Goal: Transaction & Acquisition: Book appointment/travel/reservation

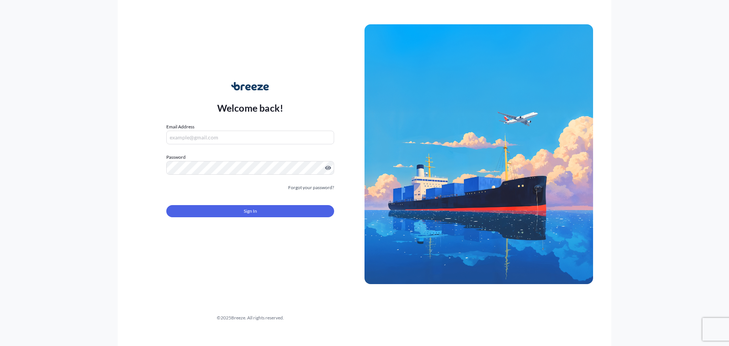
type input "[PERSON_NAME][EMAIL_ADDRESS][DOMAIN_NAME]"
click at [223, 215] on button "Sign In" at bounding box center [250, 211] width 168 height 12
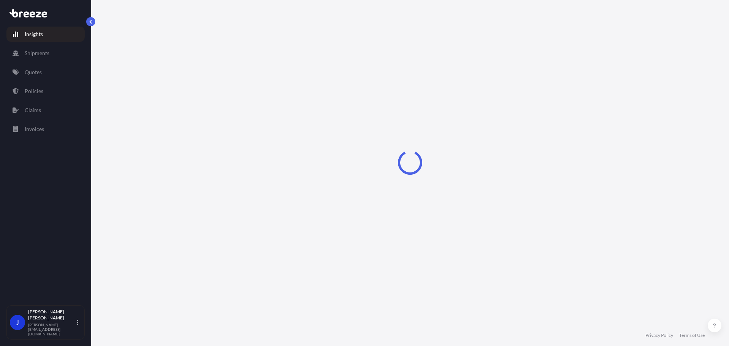
select select "2025"
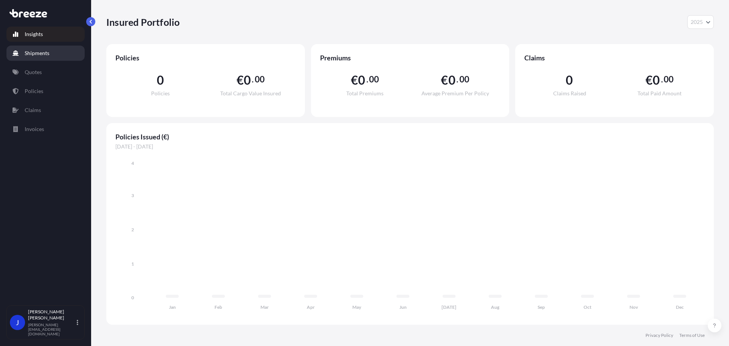
click at [44, 55] on p "Shipments" at bounding box center [37, 53] width 25 height 8
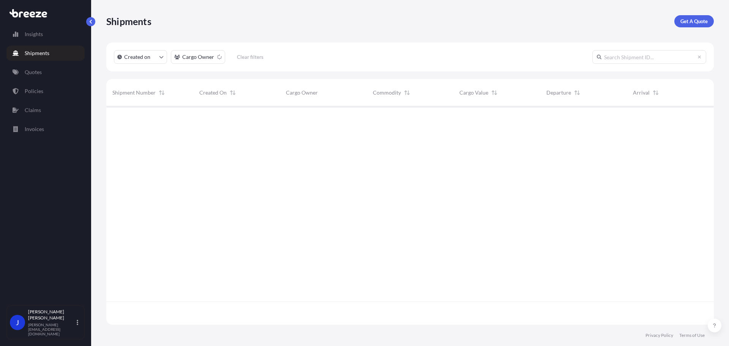
scroll to position [217, 601]
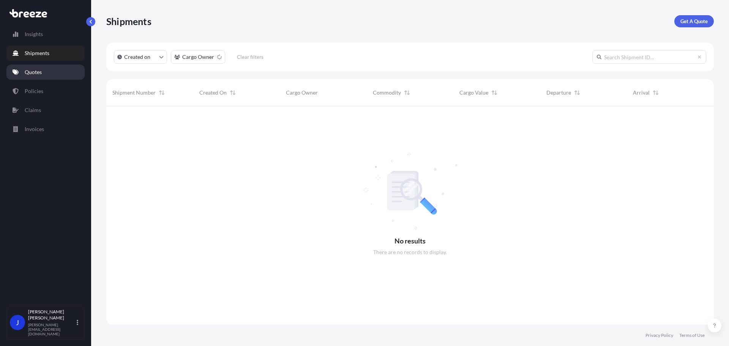
click at [46, 67] on link "Quotes" at bounding box center [45, 72] width 78 height 15
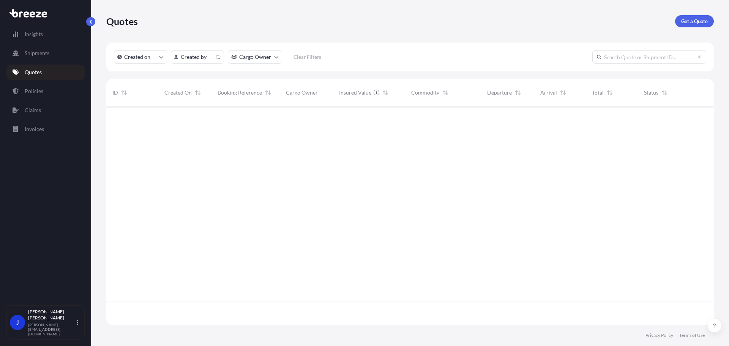
scroll to position [217, 601]
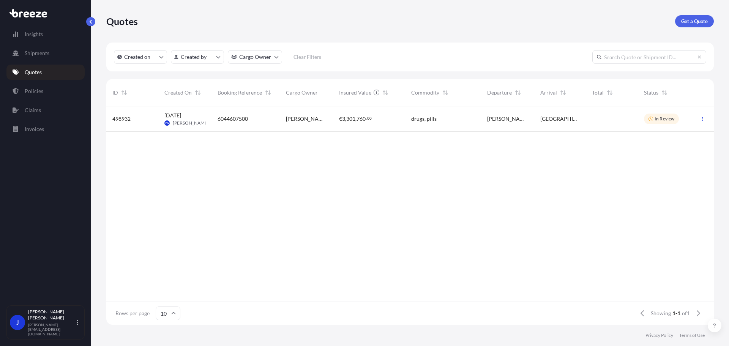
click at [694, 13] on div "Quotes Get a Quote" at bounding box center [409, 21] width 607 height 42
click at [693, 18] on p "Get a Quote" at bounding box center [694, 21] width 27 height 8
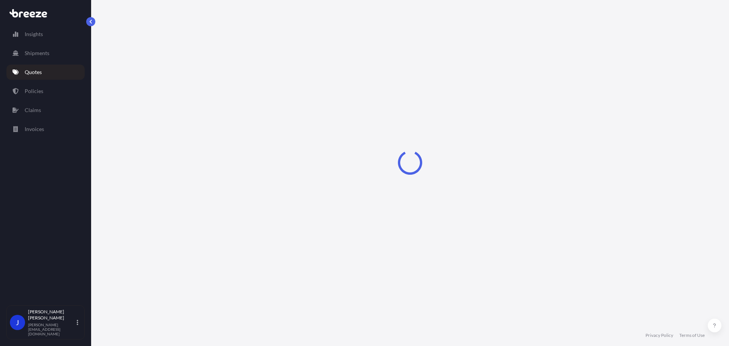
select select "Sea"
select select "1"
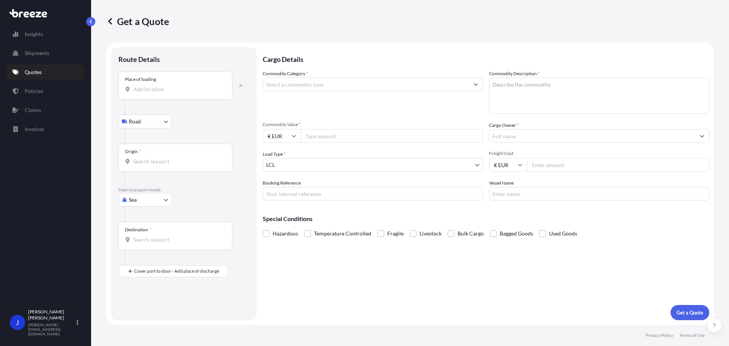
click at [159, 206] on body "Insights Shipments Quotes Policies Claims Invoices J [PERSON_NAME] [PERSON_NAME…" at bounding box center [364, 173] width 729 height 346
click at [143, 245] on span "Road" at bounding box center [139, 247] width 12 height 8
select select "Road"
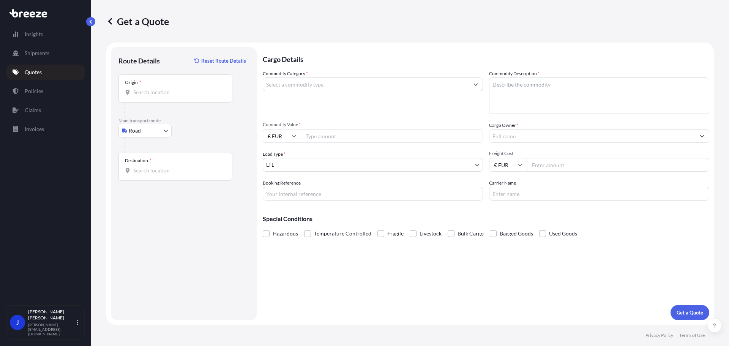
click at [146, 88] on div "Origin *" at bounding box center [175, 88] width 114 height 28
click at [146, 88] on input "Origin *" at bounding box center [178, 92] width 90 height 8
click at [167, 91] on input "Origin * Please select an origin" at bounding box center [178, 92] width 90 height 8
paste input "[GEOGRAPHIC_DATA]"
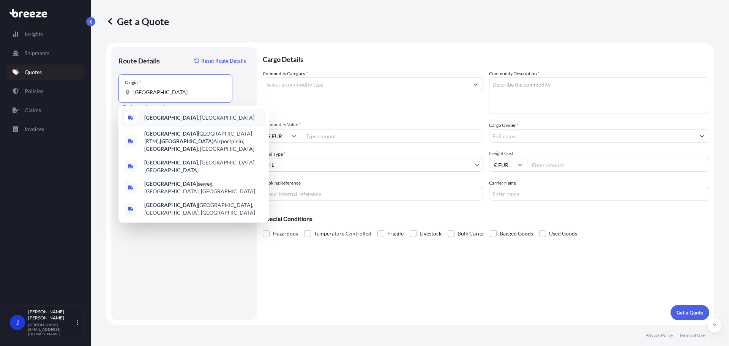
click at [185, 116] on span "[GEOGRAPHIC_DATA] , [GEOGRAPHIC_DATA]" at bounding box center [199, 118] width 110 height 8
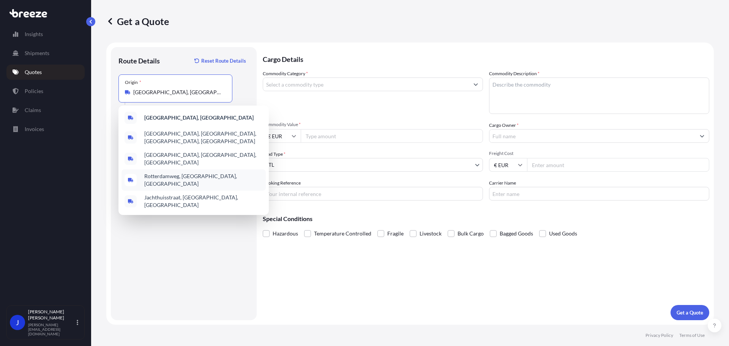
click at [159, 169] on div "Rotterdamweg, [GEOGRAPHIC_DATA], [GEOGRAPHIC_DATA]" at bounding box center [193, 179] width 144 height 21
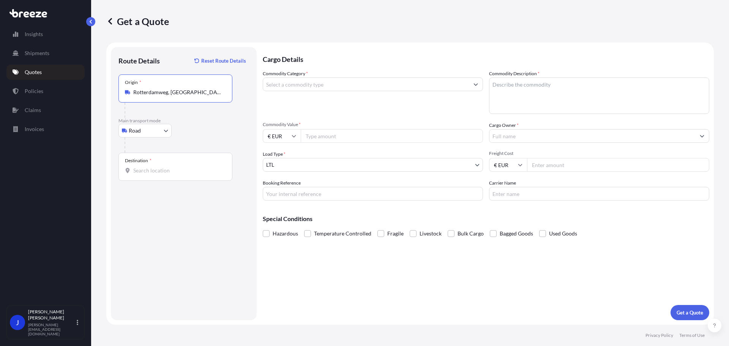
paste input "[GEOGRAPHIC_DATA]"
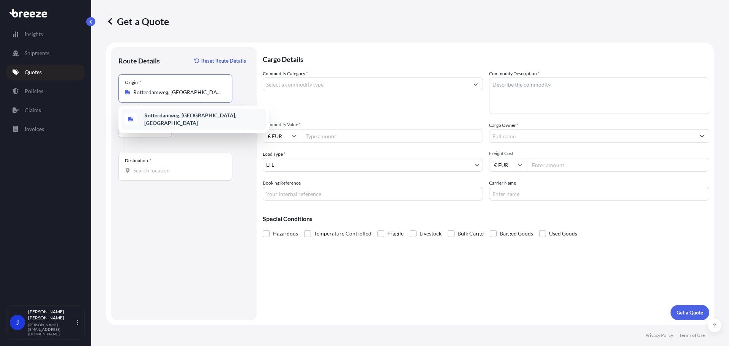
click at [189, 121] on span "Rotterdamweg, [GEOGRAPHIC_DATA], [GEOGRAPHIC_DATA]" at bounding box center [203, 119] width 118 height 15
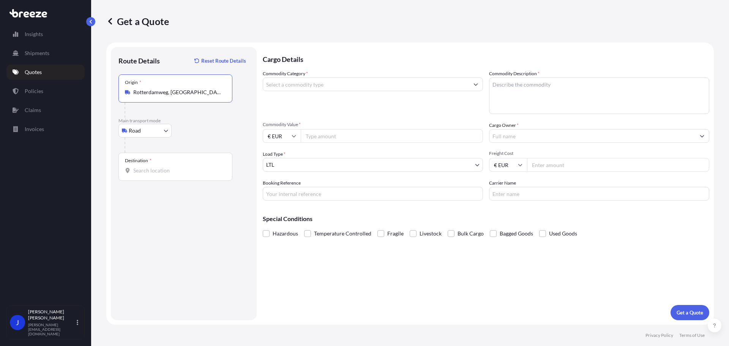
click at [200, 94] on input "Rotterdamweg, [GEOGRAPHIC_DATA], [GEOGRAPHIC_DATA]" at bounding box center [178, 92] width 90 height 8
drag, startPoint x: 223, startPoint y: 94, endPoint x: 153, endPoint y: 92, distance: 69.5
click at [153, 92] on div "Rotterdamweg, [GEOGRAPHIC_DATA], [GEOGRAPHIC_DATA]" at bounding box center [175, 92] width 101 height 8
click at [153, 92] on input "Rotterdamweg, [GEOGRAPHIC_DATA], [GEOGRAPHIC_DATA]" at bounding box center [178, 92] width 90 height 8
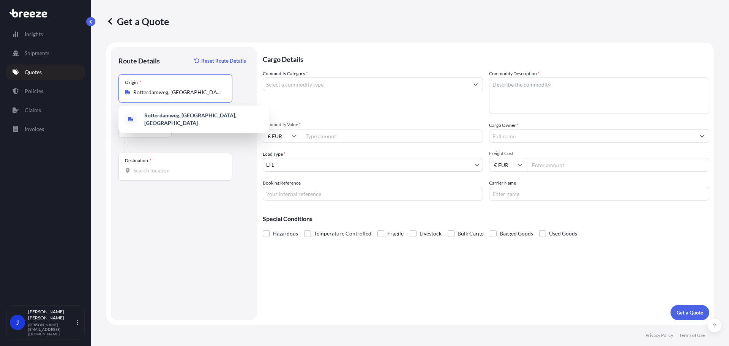
click at [158, 93] on input "Rotterdamweg, [GEOGRAPHIC_DATA], [GEOGRAPHIC_DATA]" at bounding box center [178, 92] width 90 height 8
drag, startPoint x: 172, startPoint y: 93, endPoint x: 230, endPoint y: 88, distance: 57.8
click at [230, 88] on div "Origin * [GEOGRAPHIC_DATA], [GEOGRAPHIC_DATA], [GEOGRAPHIC_DATA]" at bounding box center [175, 88] width 114 height 28
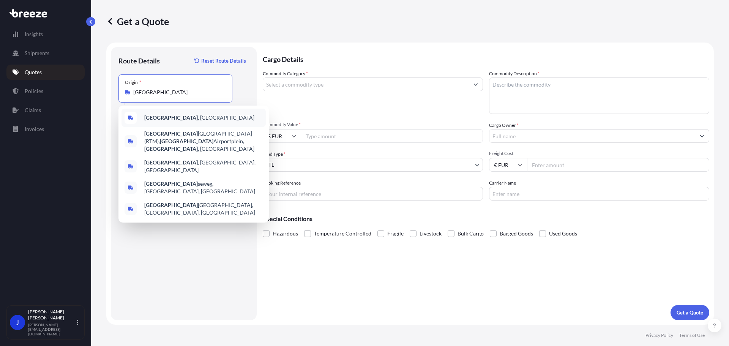
click at [170, 116] on b "[GEOGRAPHIC_DATA]" at bounding box center [171, 117] width 54 height 6
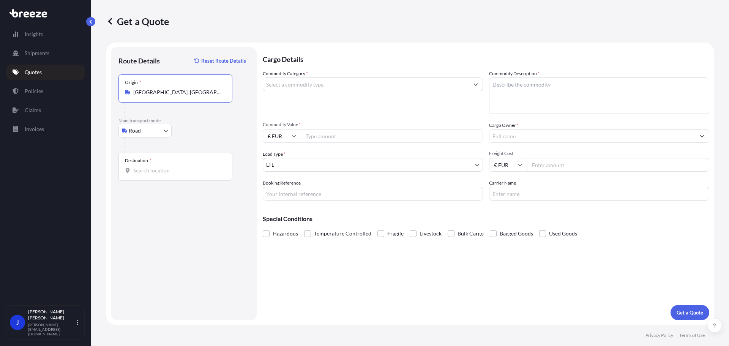
type input "[GEOGRAPHIC_DATA], [GEOGRAPHIC_DATA]"
click at [200, 131] on div "Road Sea Air Road Rail" at bounding box center [183, 131] width 131 height 14
click at [178, 167] on input "Destination *" at bounding box center [178, 171] width 90 height 8
paste input "[GEOGRAPHIC_DATA]"
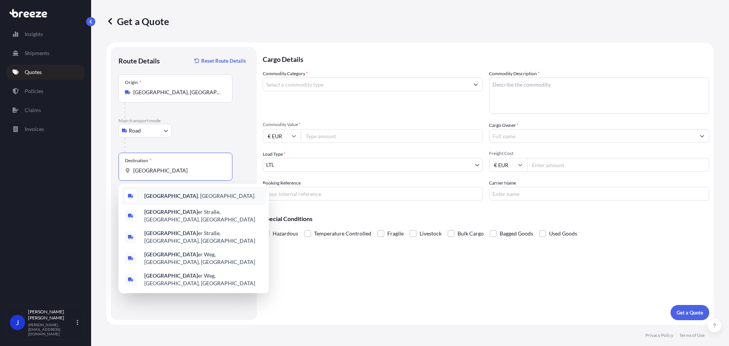
click at [182, 194] on span "[GEOGRAPHIC_DATA] , [GEOGRAPHIC_DATA]" at bounding box center [199, 196] width 110 height 8
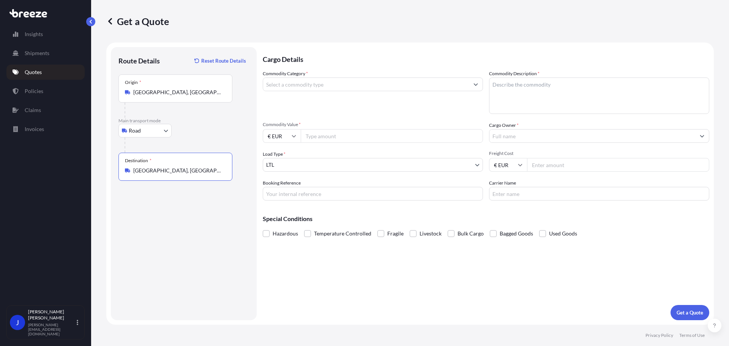
type input "[GEOGRAPHIC_DATA], [GEOGRAPHIC_DATA]"
click at [206, 119] on p "Main transport mode" at bounding box center [183, 121] width 131 height 6
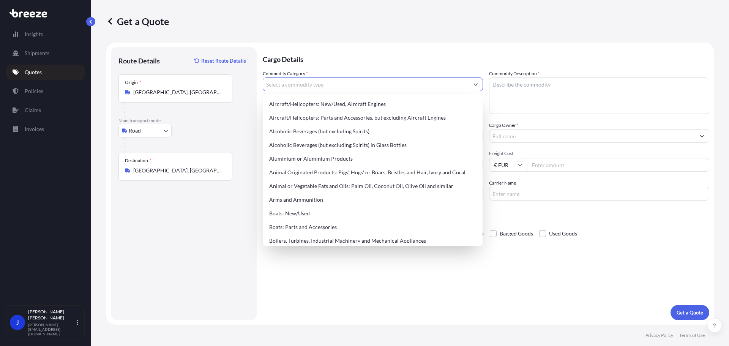
click at [292, 85] on input "Commodity Category *" at bounding box center [366, 84] width 206 height 14
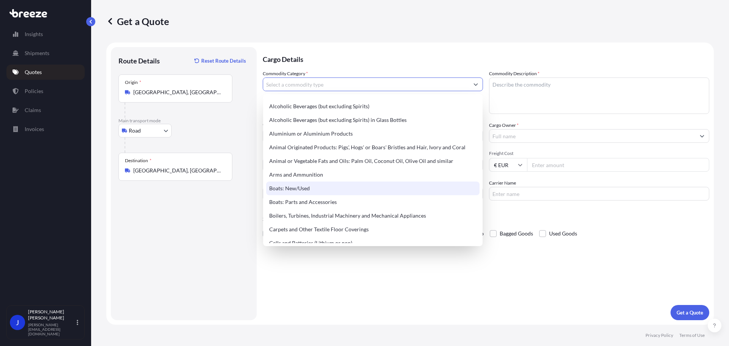
scroll to position [38, 0]
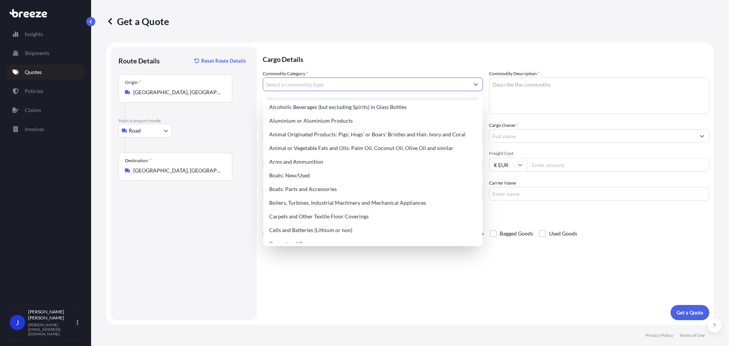
click at [388, 85] on input "Commodity Category *" at bounding box center [366, 84] width 206 height 14
click at [294, 85] on input "Commodity Category *" at bounding box center [366, 84] width 206 height 14
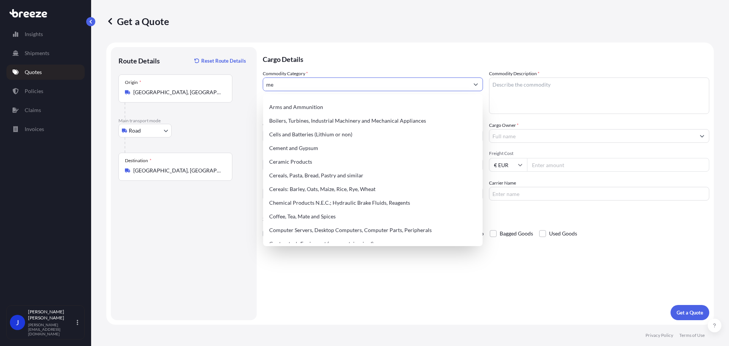
scroll to position [0, 0]
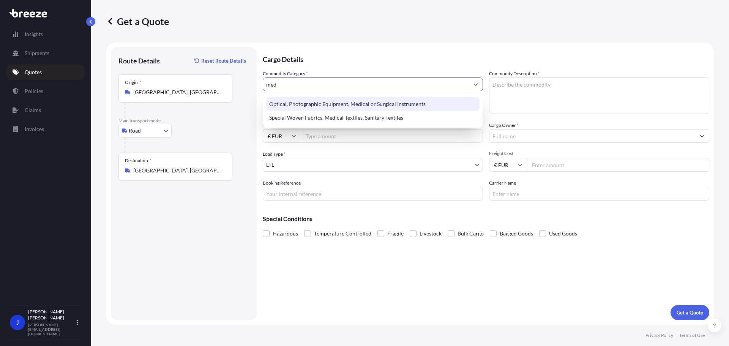
drag, startPoint x: 283, startPoint y: 84, endPoint x: 261, endPoint y: 84, distance: 22.4
click at [261, 84] on form "Route Details Reset Route Details Place of loading Road Road Rail Origin * [GEO…" at bounding box center [409, 183] width 607 height 282
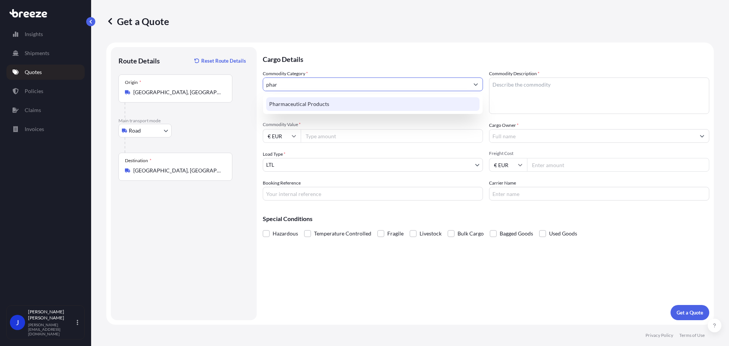
click at [288, 110] on div "Pharmaceutical Products" at bounding box center [372, 104] width 213 height 14
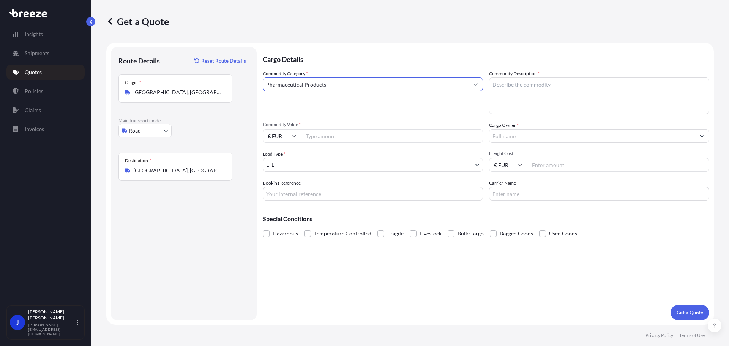
type input "Pharmaceutical Products"
click at [522, 83] on textarea "Commodity Description *" at bounding box center [599, 95] width 220 height 36
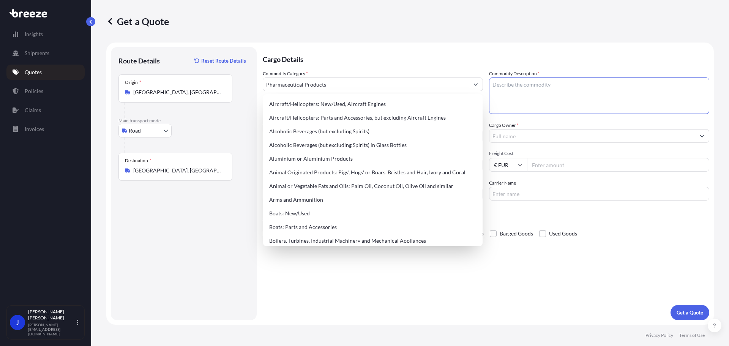
paste textarea "6 pallets of Ambient products"
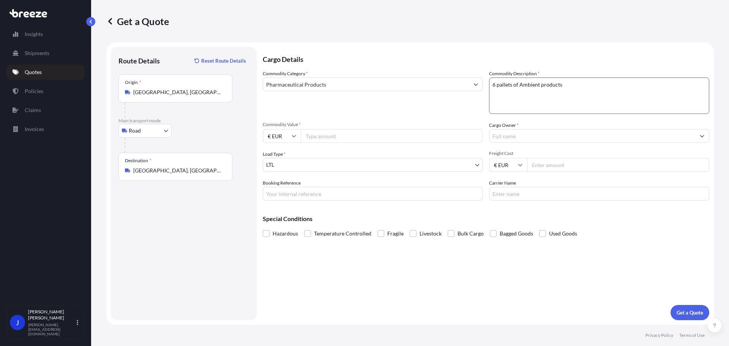
click at [551, 101] on textarea "6 pallets of Ambient products" at bounding box center [599, 95] width 220 height 36
paste textarea "2,500 kg"
type textarea "6 pallets of Ambient products 2,500 kg"
click at [334, 137] on input "Commodity Value *" at bounding box center [392, 136] width 182 height 14
drag, startPoint x: 299, startPoint y: 121, endPoint x: 472, endPoint y: 62, distance: 183.7
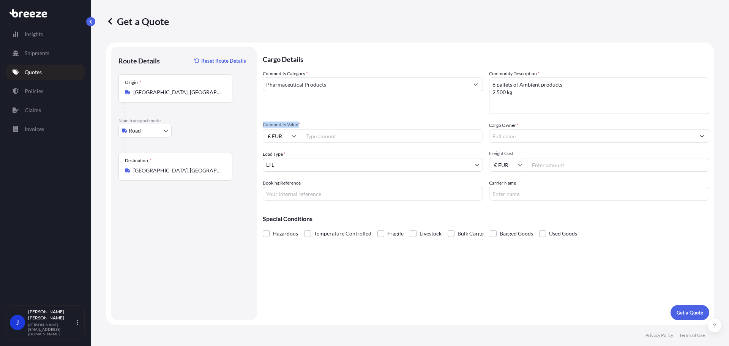
click at [262, 122] on form "Route Details Reset Route Details Place of loading Road Road Rail Origin * [GEO…" at bounding box center [409, 183] width 607 height 282
copy span "Commodity Value"
click at [323, 129] on div "Commodity Value * € EUR" at bounding box center [373, 131] width 220 height 21
click at [325, 133] on input "Commodity Value *" at bounding box center [392, 136] width 182 height 14
drag, startPoint x: 318, startPoint y: 135, endPoint x: 309, endPoint y: 135, distance: 8.7
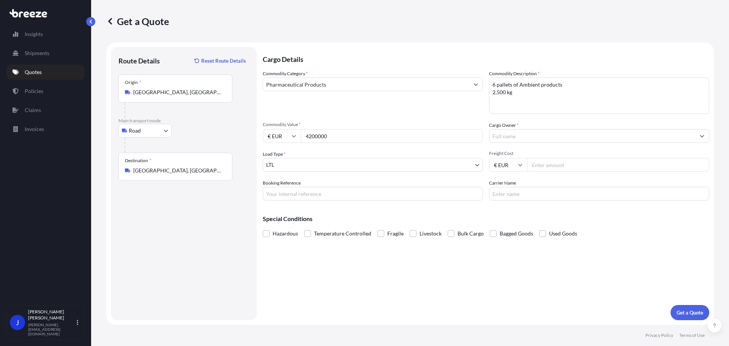
click at [309, 135] on input "4200000" at bounding box center [392, 136] width 182 height 14
type input "4200000"
click at [277, 136] on input "€ EUR" at bounding box center [282, 136] width 38 height 14
click at [283, 189] on div "$ USD" at bounding box center [282, 188] width 32 height 14
type input "$ USD"
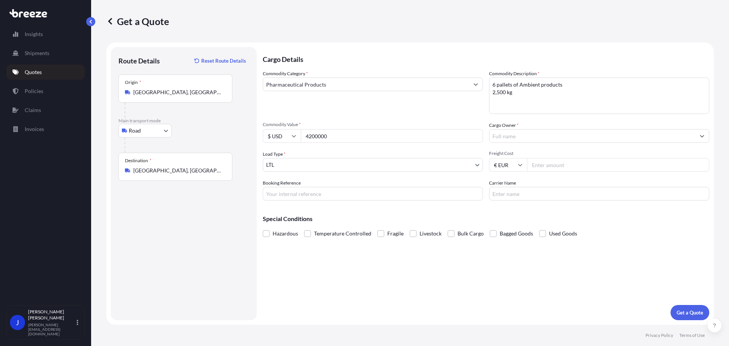
click at [324, 168] on body "Insights Shipments Quotes Policies Claims Invoices J [PERSON_NAME] [PERSON_NAME…" at bounding box center [364, 173] width 729 height 346
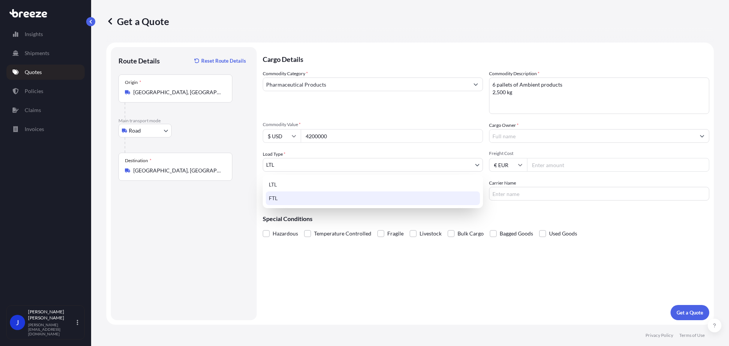
click at [299, 194] on div "FTL" at bounding box center [373, 198] width 214 height 14
select select "2"
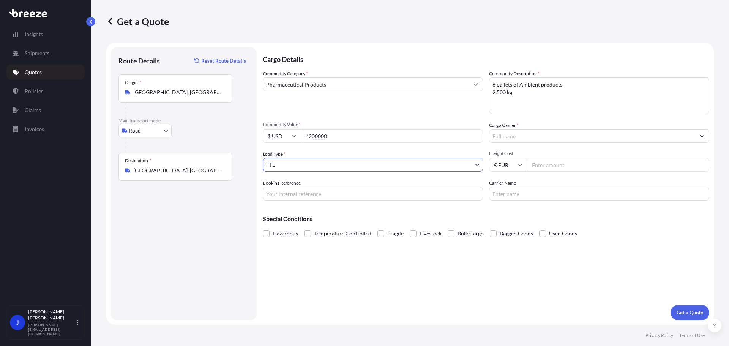
click at [524, 135] on input "Cargo Owner *" at bounding box center [592, 136] width 206 height 14
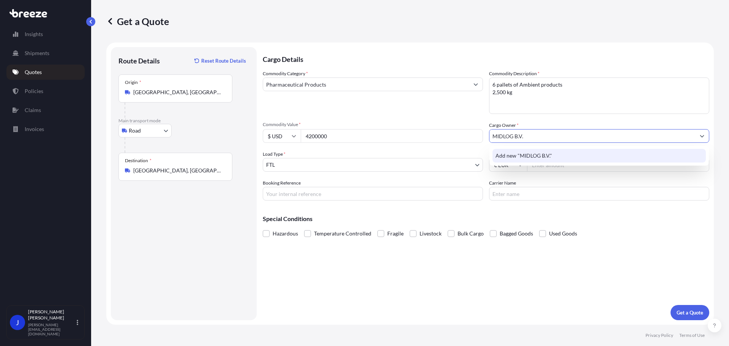
click at [531, 158] on span "Add new "MIDLOG B.V."" at bounding box center [523, 156] width 57 height 8
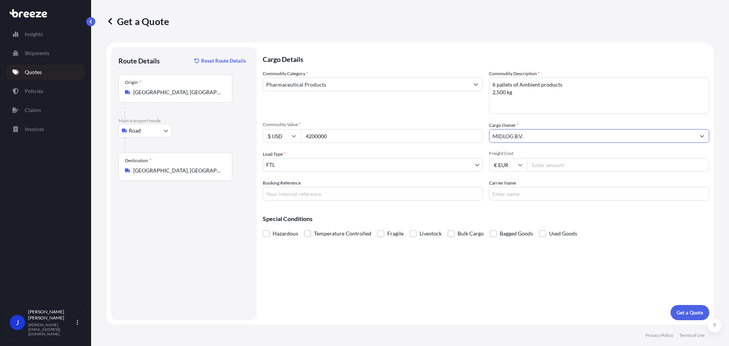
type input "MIDLOG B.V."
click at [548, 163] on input "Freight Cost" at bounding box center [618, 165] width 182 height 14
click at [554, 160] on input "Freight Cost" at bounding box center [618, 165] width 182 height 14
type input "1300"
click at [295, 184] on label "Booking Reference" at bounding box center [282, 183] width 38 height 8
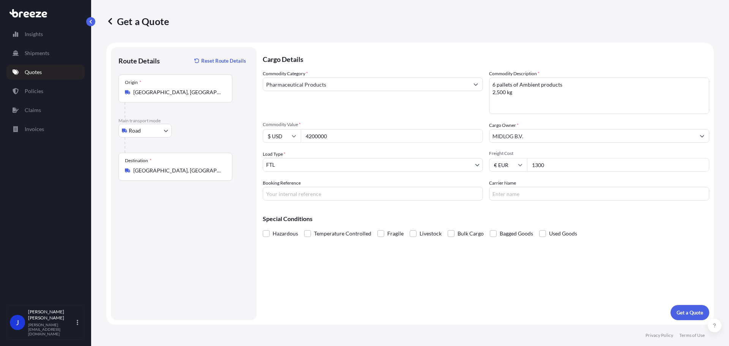
click at [295, 187] on input "Booking Reference" at bounding box center [373, 194] width 220 height 14
click at [520, 195] on input "Carrier Name" at bounding box center [599, 194] width 220 height 14
type input "MCG Logistics"
click at [394, 234] on span "Fragile" at bounding box center [395, 233] width 16 height 11
click at [377, 228] on input "Fragile" at bounding box center [377, 228] width 0 height 0
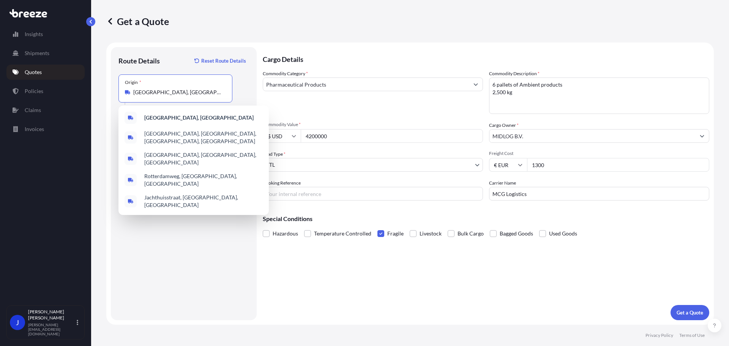
click at [162, 95] on input "[GEOGRAPHIC_DATA], [GEOGRAPHIC_DATA]" at bounding box center [178, 92] width 90 height 8
drag, startPoint x: 186, startPoint y: 89, endPoint x: 155, endPoint y: 90, distance: 31.5
click at [155, 90] on input "[GEOGRAPHIC_DATA], [GEOGRAPHIC_DATA]" at bounding box center [178, 92] width 90 height 8
paste input "Bleiswijk"
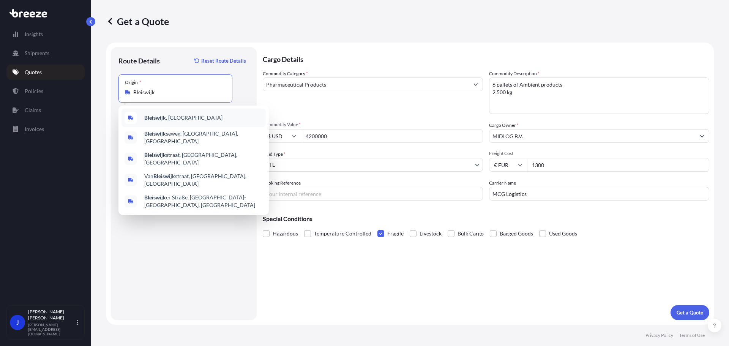
click at [179, 117] on span "[GEOGRAPHIC_DATA] , [GEOGRAPHIC_DATA]" at bounding box center [183, 118] width 78 height 8
click at [158, 172] on span "[GEOGRAPHIC_DATA], [GEOGRAPHIC_DATA], [GEOGRAPHIC_DATA]" at bounding box center [203, 179] width 118 height 15
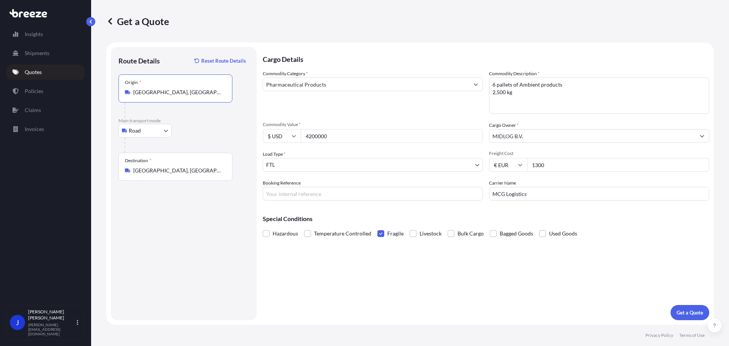
click at [195, 95] on input "[GEOGRAPHIC_DATA], [GEOGRAPHIC_DATA], [GEOGRAPHIC_DATA]" at bounding box center [178, 92] width 90 height 8
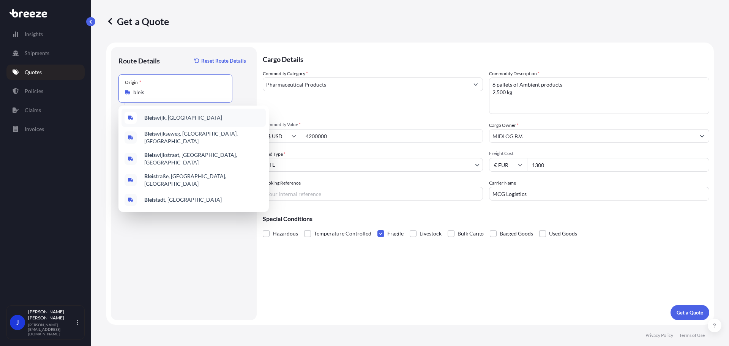
click at [178, 118] on span "Bleis wijk, [GEOGRAPHIC_DATA]" at bounding box center [183, 118] width 78 height 8
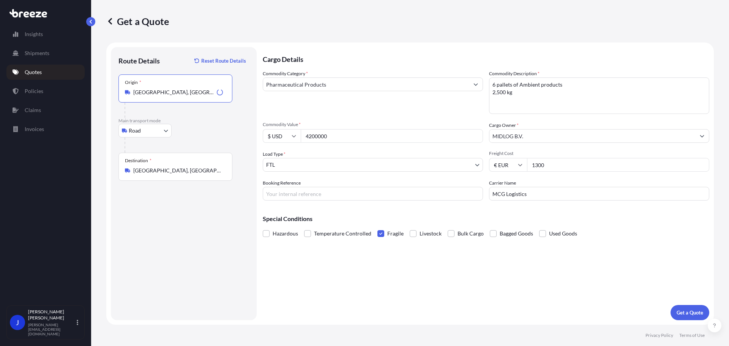
type input "[GEOGRAPHIC_DATA], [GEOGRAPHIC_DATA]"
click at [151, 159] on span "*" at bounding box center [151, 160] width 2 height 6
click at [151, 167] on input "[GEOGRAPHIC_DATA], [GEOGRAPHIC_DATA]" at bounding box center [178, 171] width 90 height 8
drag, startPoint x: 192, startPoint y: 167, endPoint x: 116, endPoint y: 173, distance: 75.8
click at [116, 173] on div "Route Details Reset Route Details Place of loading Road Road Rail Origin * [GEO…" at bounding box center [184, 183] width 146 height 273
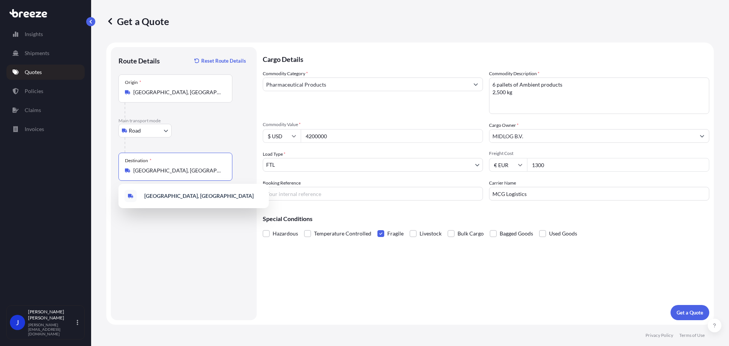
paste input "BULLE"
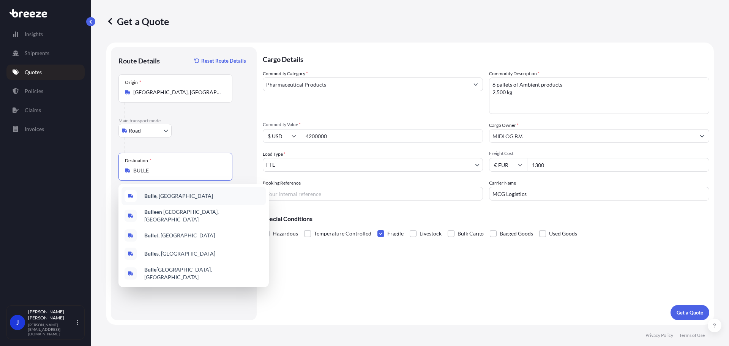
click at [174, 197] on span "[GEOGRAPHIC_DATA] , [GEOGRAPHIC_DATA]" at bounding box center [178, 196] width 69 height 8
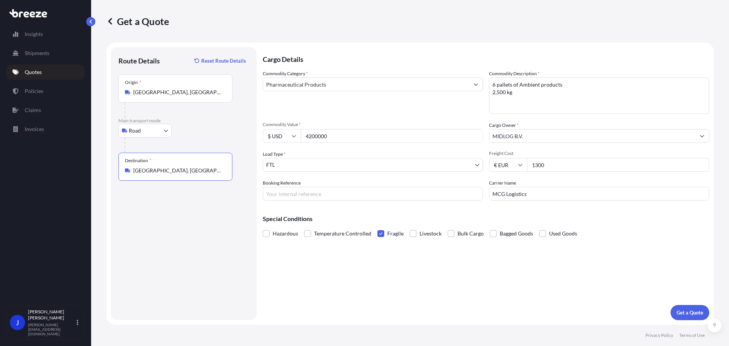
type input "[GEOGRAPHIC_DATA], [GEOGRAPHIC_DATA]"
click at [543, 165] on input "1300" at bounding box center [618, 165] width 182 height 14
drag, startPoint x: 551, startPoint y: 165, endPoint x: 529, endPoint y: 165, distance: 21.6
click at [529, 165] on input "1300" at bounding box center [618, 165] width 182 height 14
type input "2500"
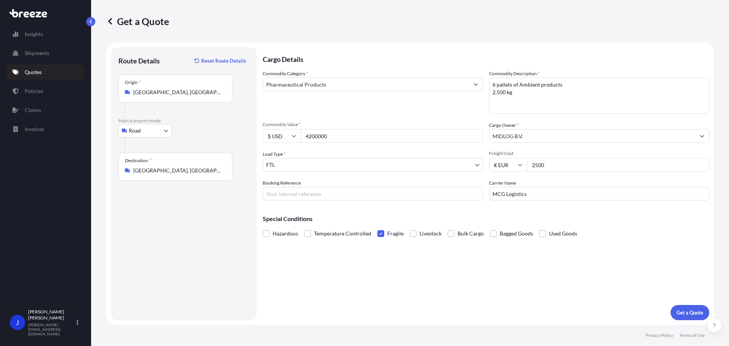
click at [417, 276] on div "Cargo Details Commodity Category * Pharmaceutical Products Commodity Descriptio…" at bounding box center [486, 183] width 446 height 273
click at [689, 310] on p "Get a Quote" at bounding box center [689, 313] width 27 height 8
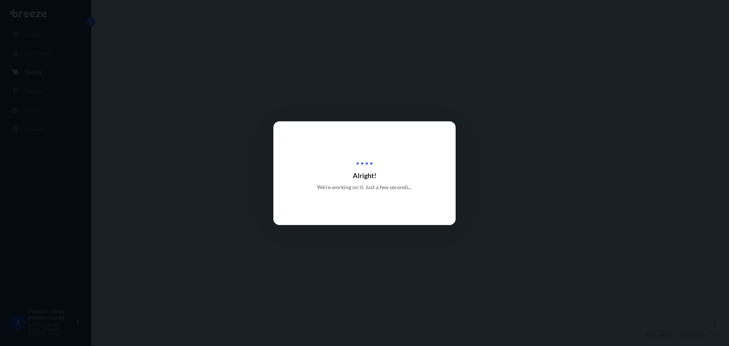
select select "Road"
select select "2"
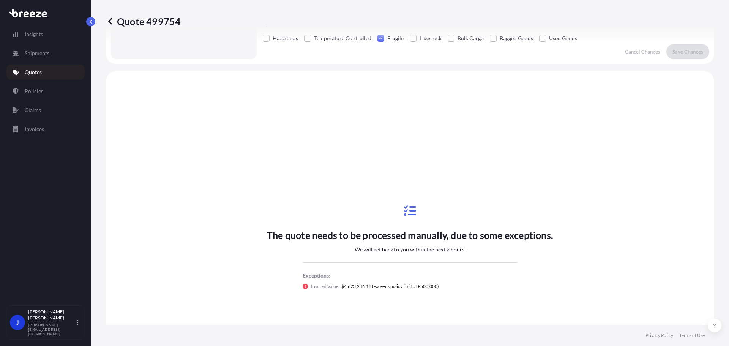
scroll to position [228, 0]
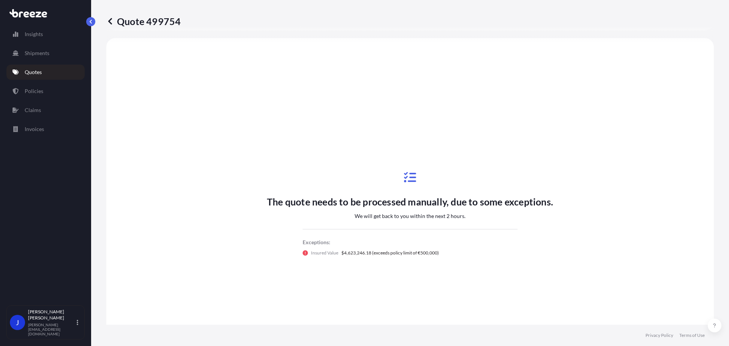
click at [462, 165] on div "The quote needs to be processed manually, due to some exceptions. We will get b…" at bounding box center [410, 214] width 286 height 114
click at [574, 173] on div "The quote needs to be processed manually, due to some exceptions. We will get b…" at bounding box center [410, 214] width 586 height 330
click at [37, 34] on p "Insights" at bounding box center [34, 34] width 18 height 8
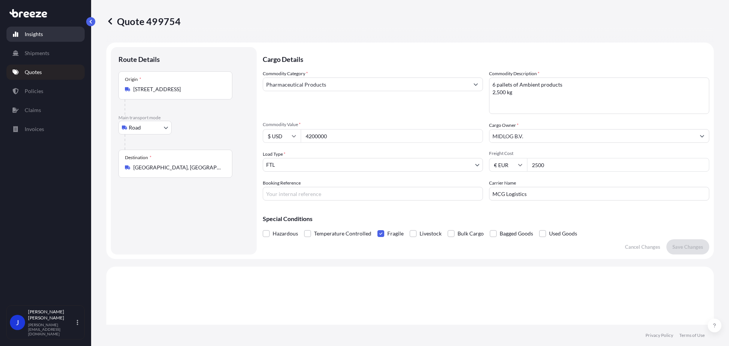
select select "2025"
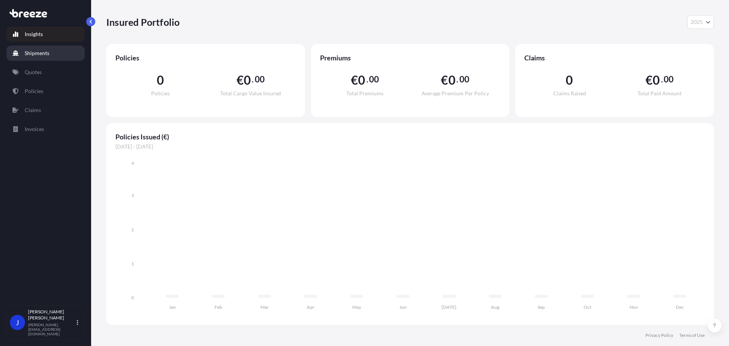
click at [38, 53] on p "Shipments" at bounding box center [37, 53] width 25 height 8
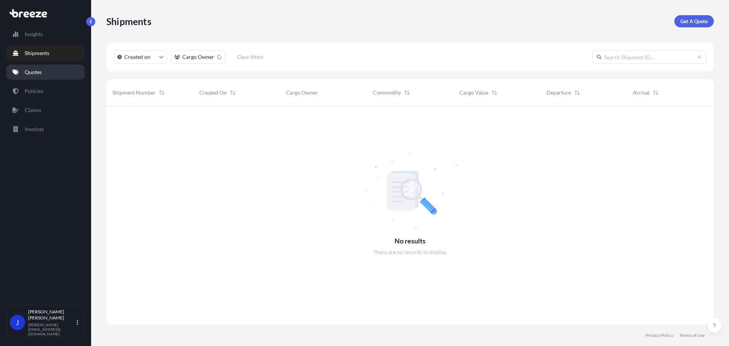
scroll to position [240, 601]
click at [44, 71] on link "Quotes" at bounding box center [45, 72] width 78 height 15
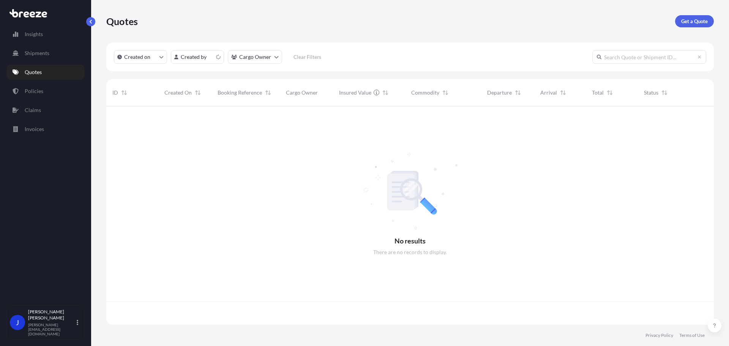
scroll to position [217, 601]
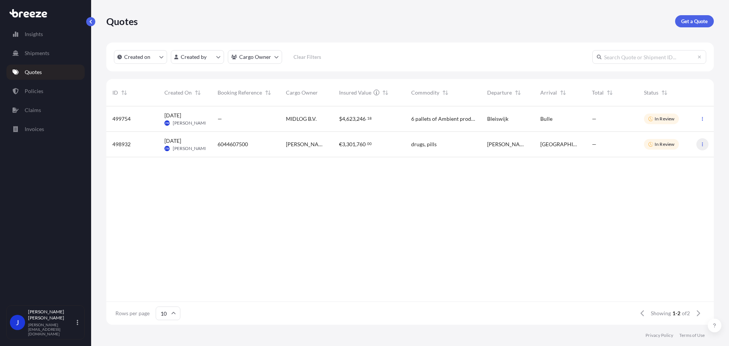
click at [705, 144] on button "button" at bounding box center [702, 144] width 12 height 12
click at [540, 190] on div "499754 [DATE] [PERSON_NAME] [PERSON_NAME] — MIDLOG B.V. $ 4 , 623 , 246 . 18 6 …" at bounding box center [409, 203] width 607 height 195
